Goal: Navigation & Orientation: Find specific page/section

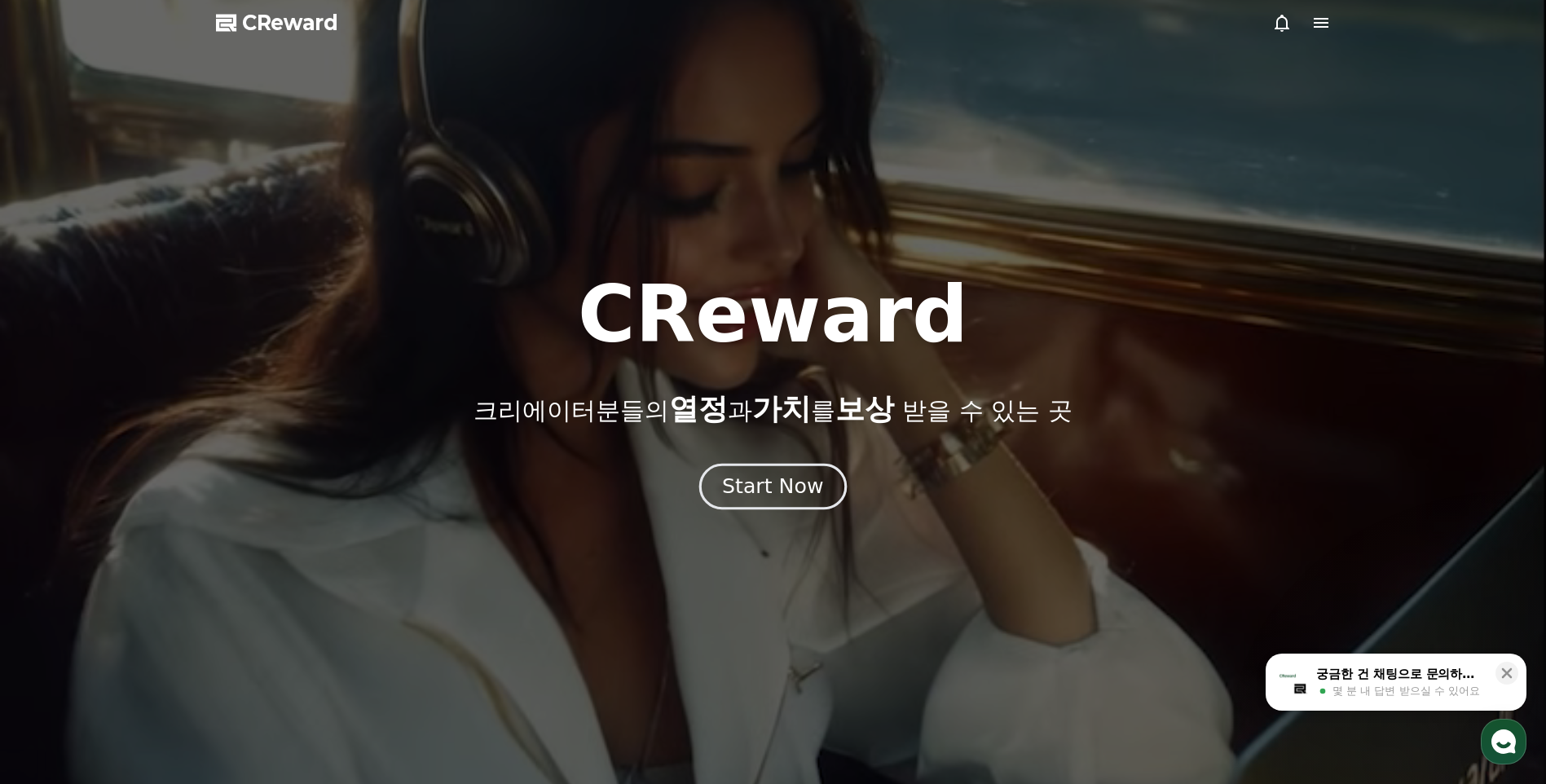
click at [781, 473] on button "Start Now" at bounding box center [773, 486] width 148 height 47
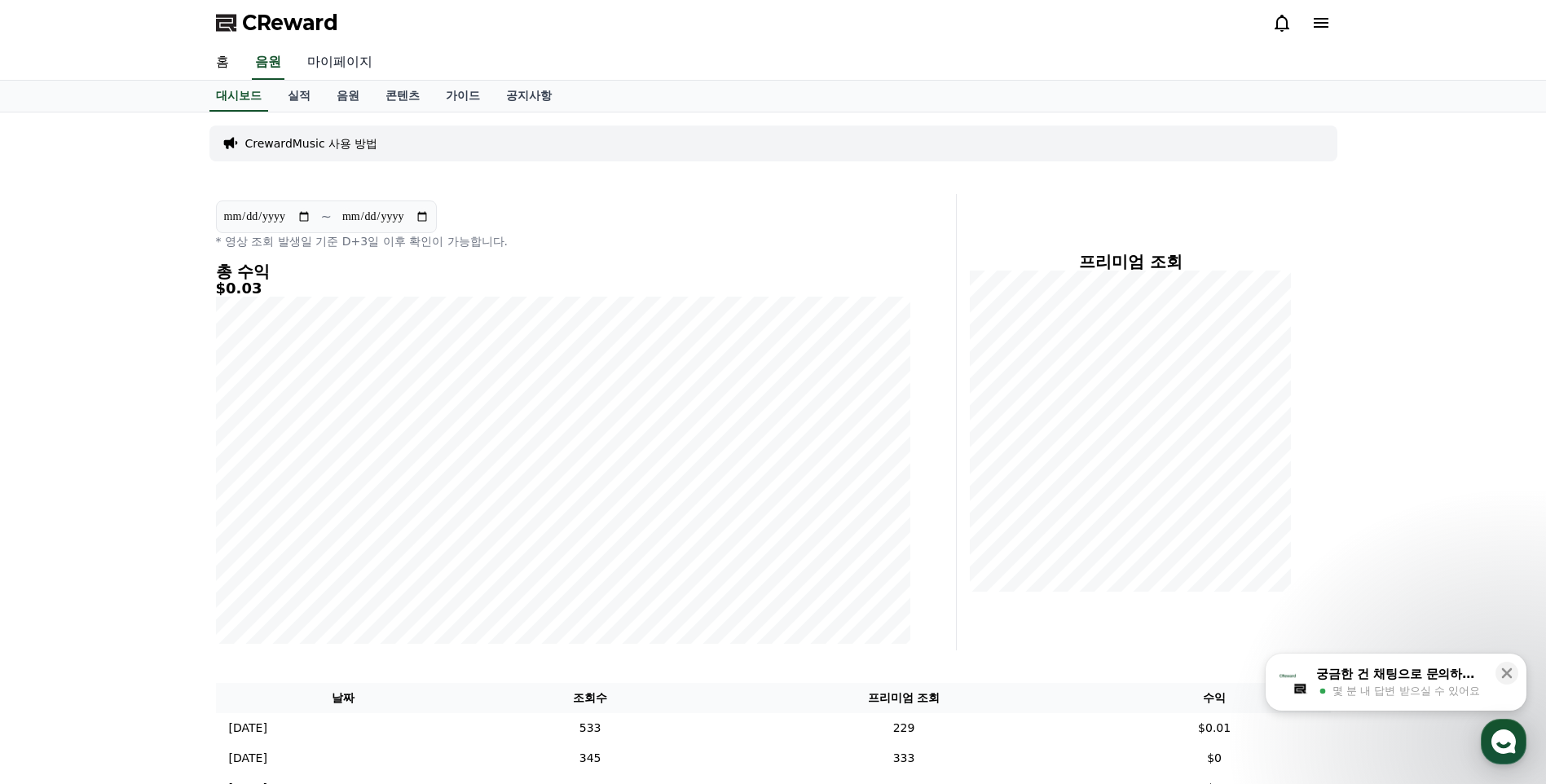
click at [329, 62] on link "마이페이지" at bounding box center [340, 62] width 91 height 34
select select "**********"
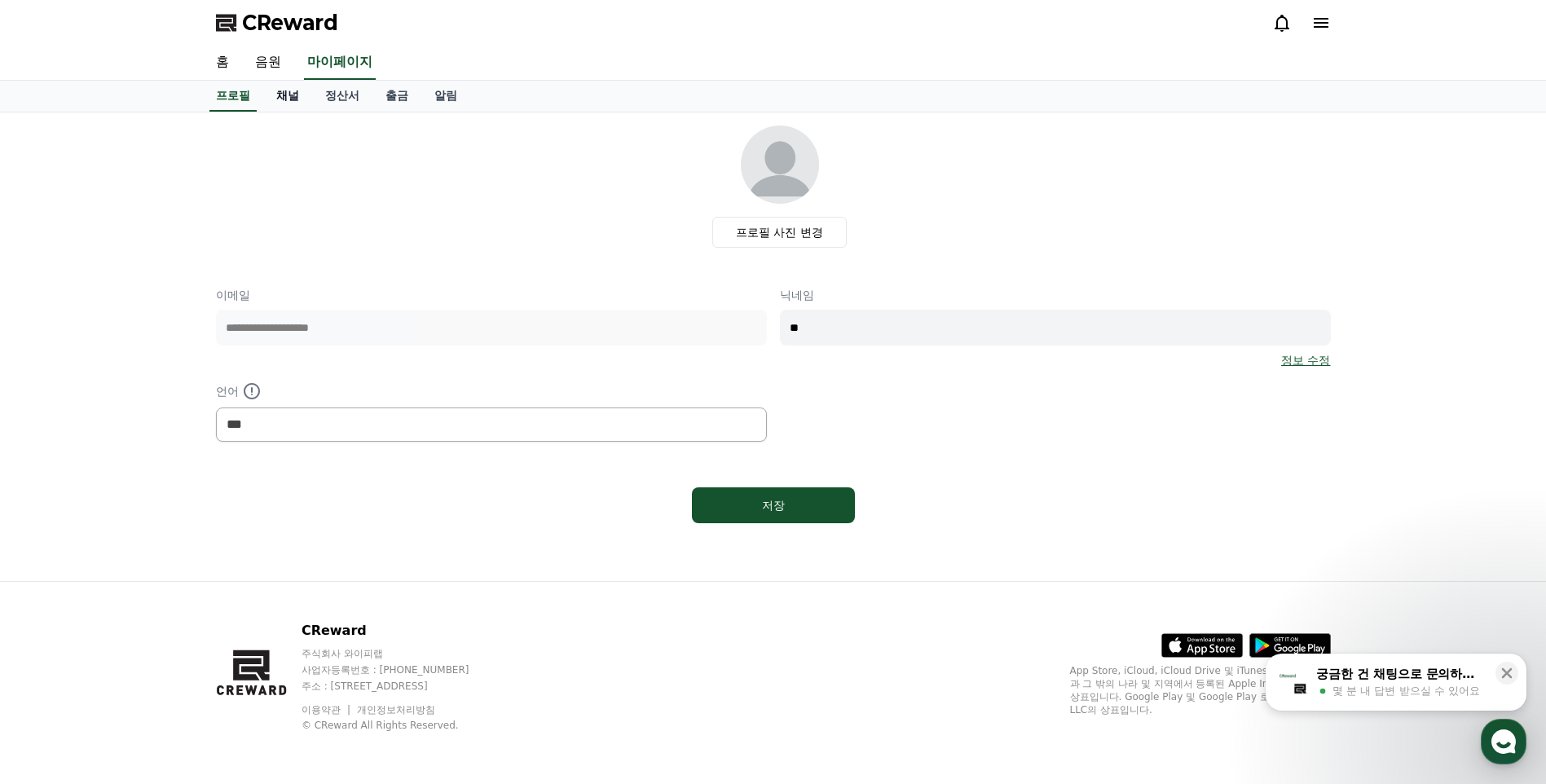
click at [282, 91] on link "채널" at bounding box center [288, 96] width 49 height 31
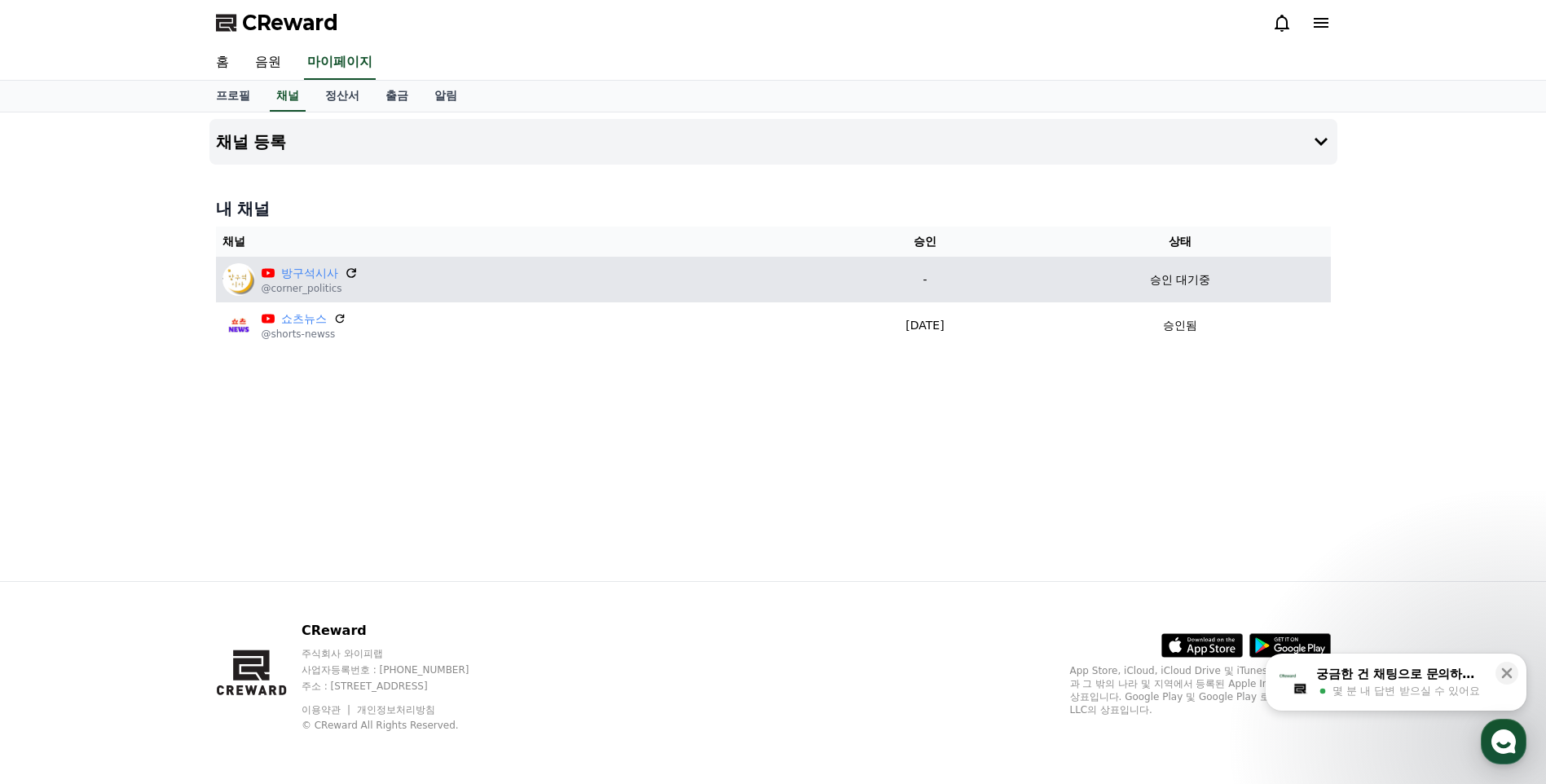
click at [355, 273] on icon at bounding box center [351, 273] width 15 height 15
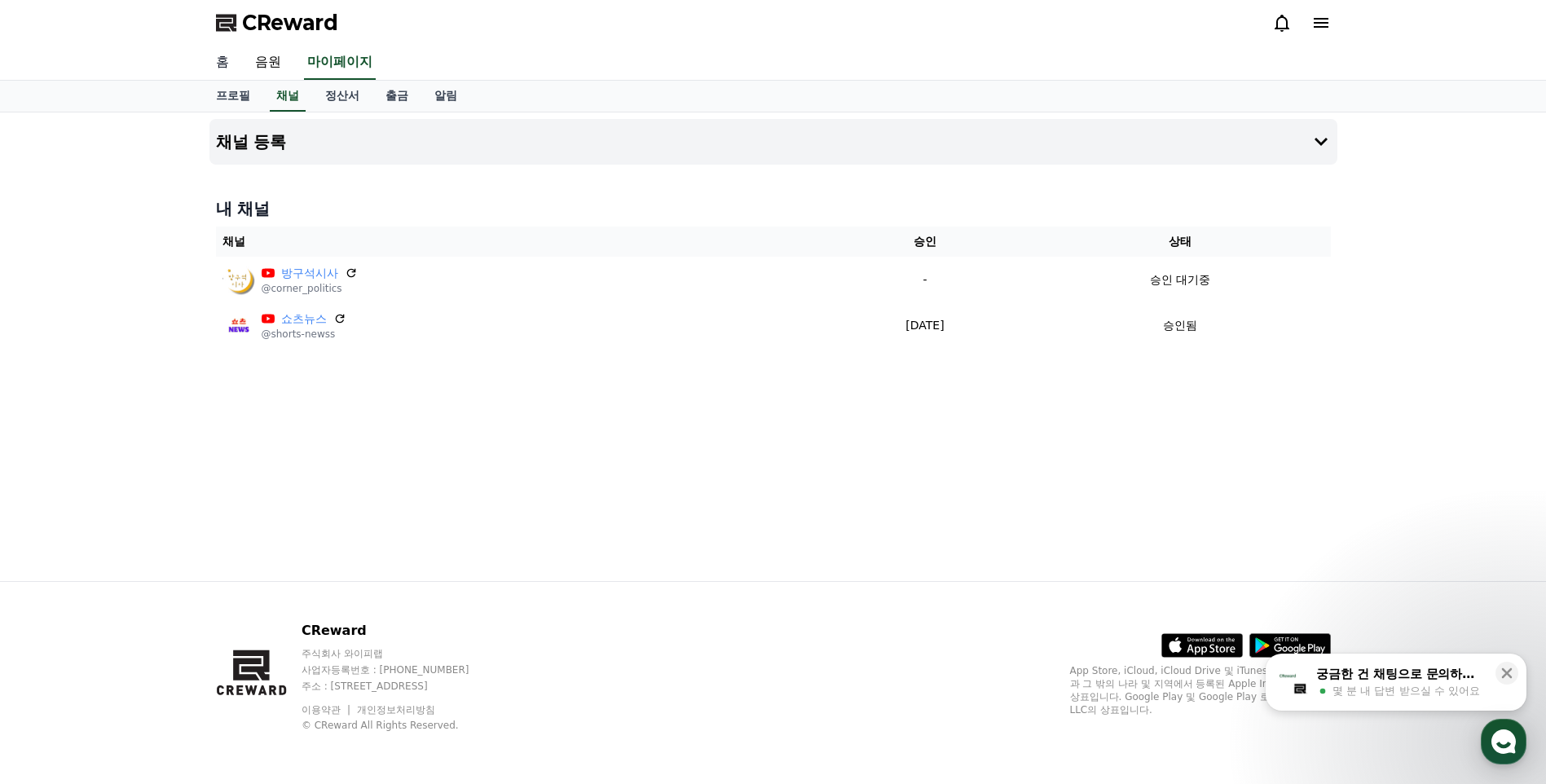
click at [223, 54] on link "홈" at bounding box center [222, 62] width 40 height 34
